Goal: Browse casually

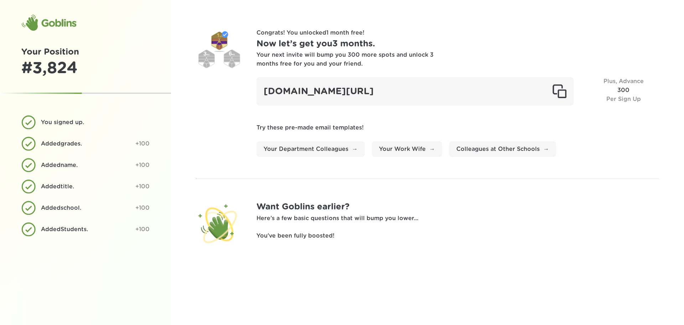
click at [303, 46] on h1 "Now let’s get you 3 months ." at bounding box center [458, 43] width 403 height 13
click at [219, 225] on div at bounding box center [219, 223] width 46 height 46
click at [225, 226] on div at bounding box center [219, 223] width 46 height 46
click at [51, 25] on div "Goblins" at bounding box center [48, 22] width 55 height 17
